Goal: Information Seeking & Learning: Learn about a topic

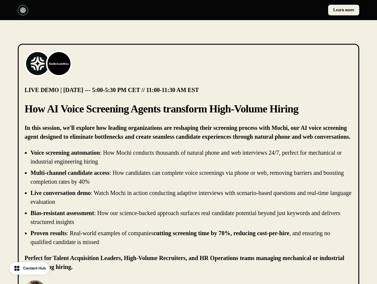
click at [188, 10] on div "Learn more" at bounding box center [188, 10] width 377 height 20
click at [102, 10] on div at bounding box center [102, 10] width 169 height 10
click at [275, 10] on div "Learn more" at bounding box center [275, 10] width 169 height 11
click at [38, 64] on img at bounding box center [38, 64] width 24 height 24
click at [59, 64] on img at bounding box center [59, 64] width 24 height 24
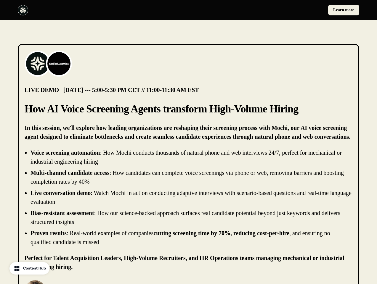
click at [188, 198] on li "Live conversation demo : Watch Mochi in action conducting adaptive interviews w…" at bounding box center [192, 198] width 322 height 18
